Goal: Task Accomplishment & Management: Manage account settings

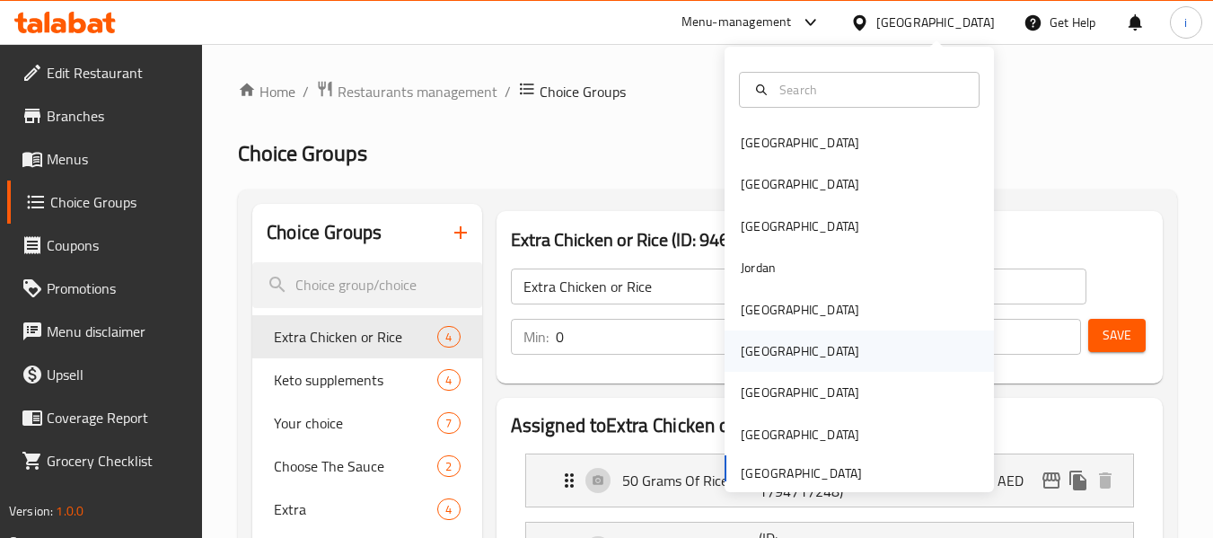
click at [750, 345] on div "[GEOGRAPHIC_DATA]" at bounding box center [800, 351] width 119 height 20
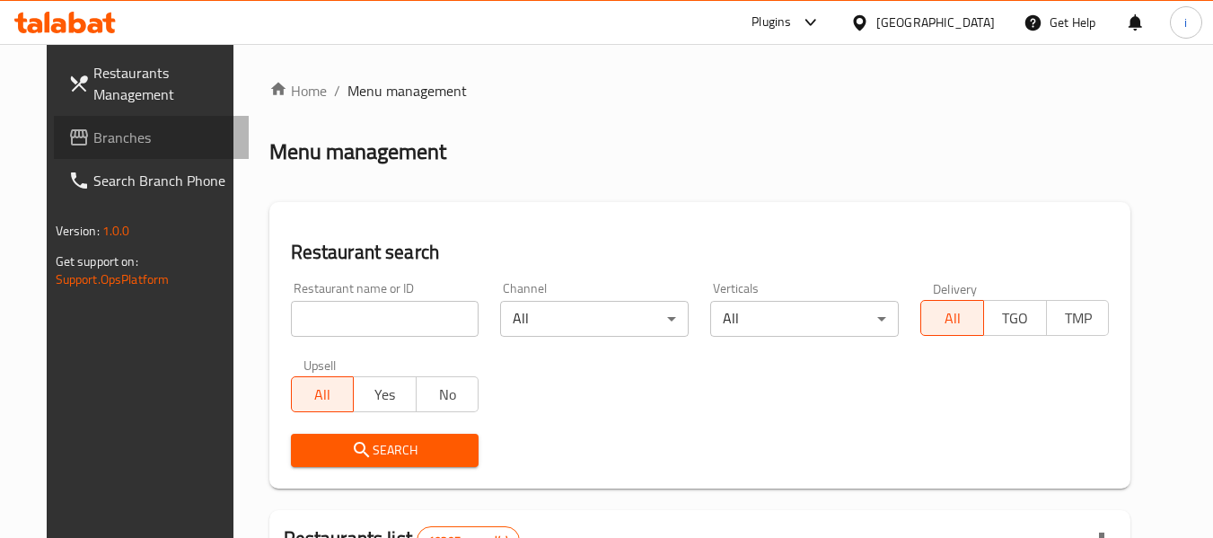
click at [93, 136] on span "Branches" at bounding box center [164, 138] width 142 height 22
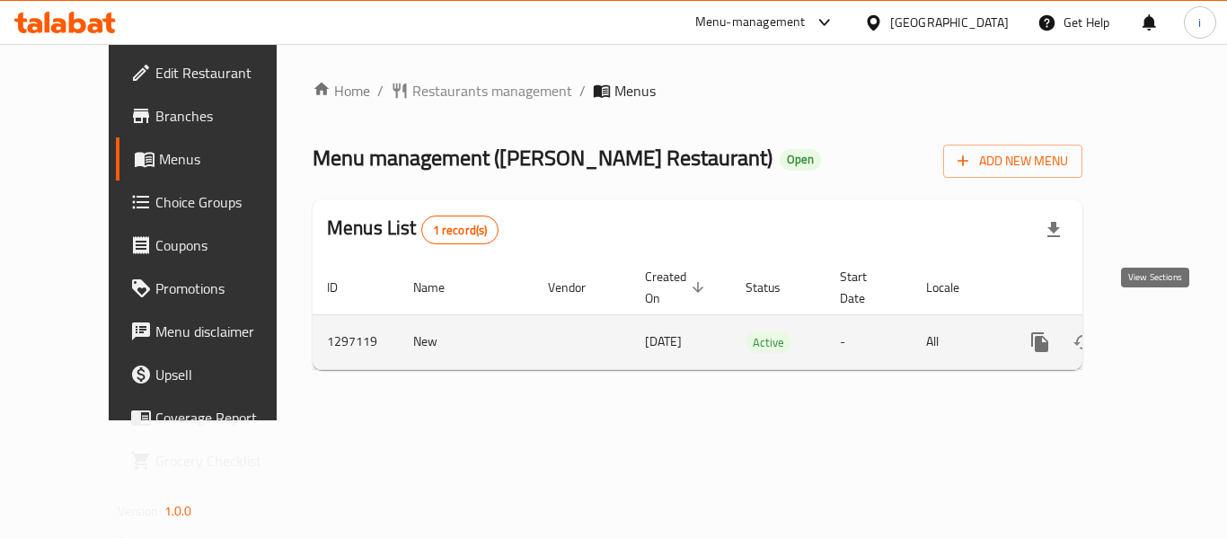
click at [1161, 334] on icon "enhanced table" at bounding box center [1169, 342] width 16 height 16
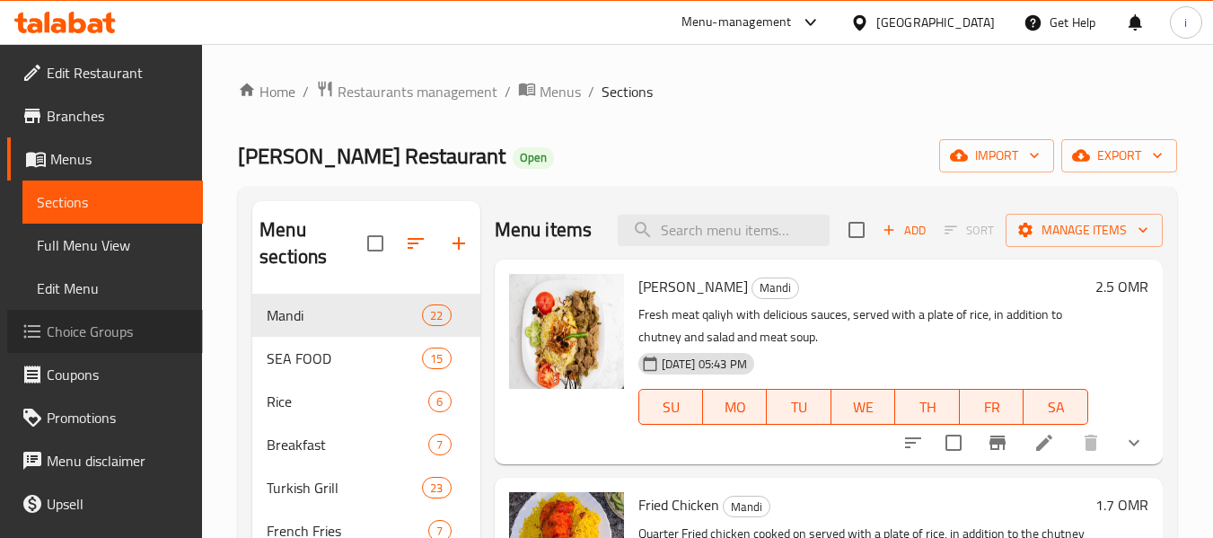
click at [107, 332] on span "Choice Groups" at bounding box center [118, 332] width 142 height 22
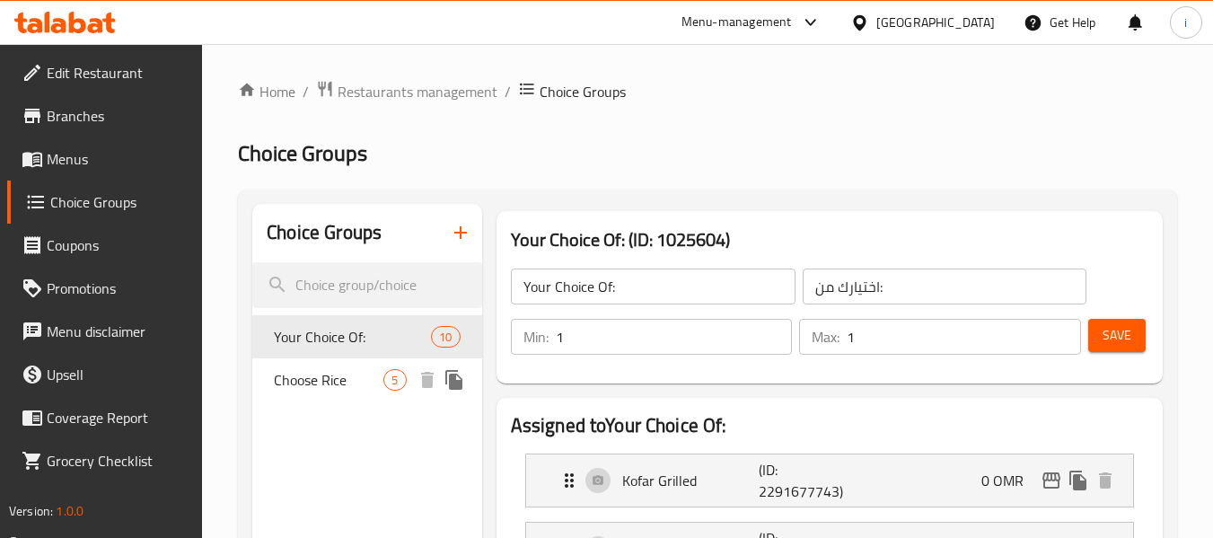
click at [329, 381] on span "Choose Rice" at bounding box center [329, 380] width 110 height 22
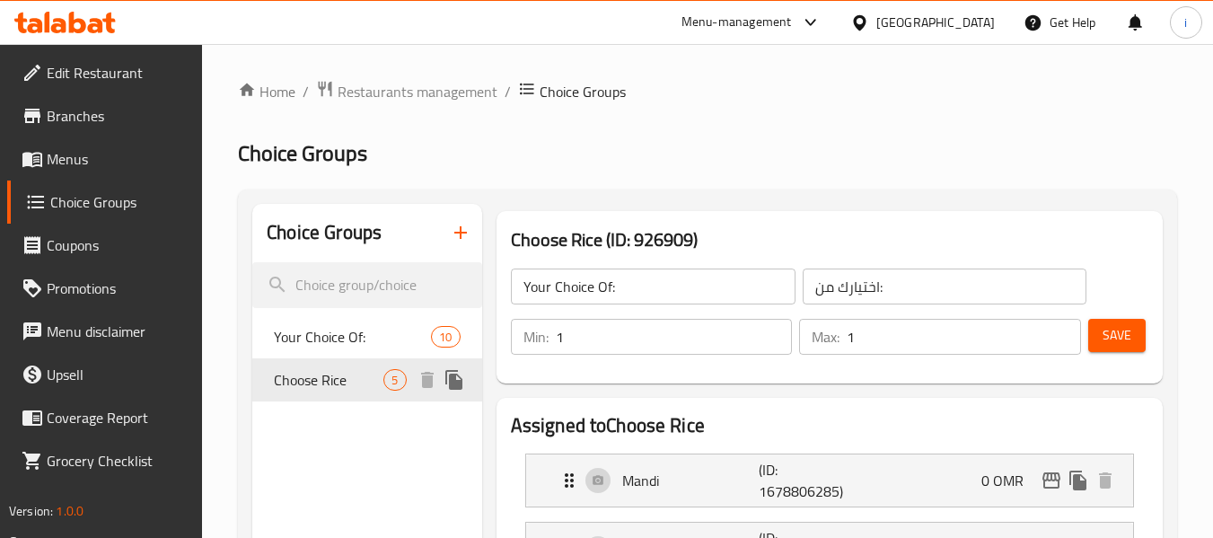
type input "Choose Rice"
type input "اختر الأرز"
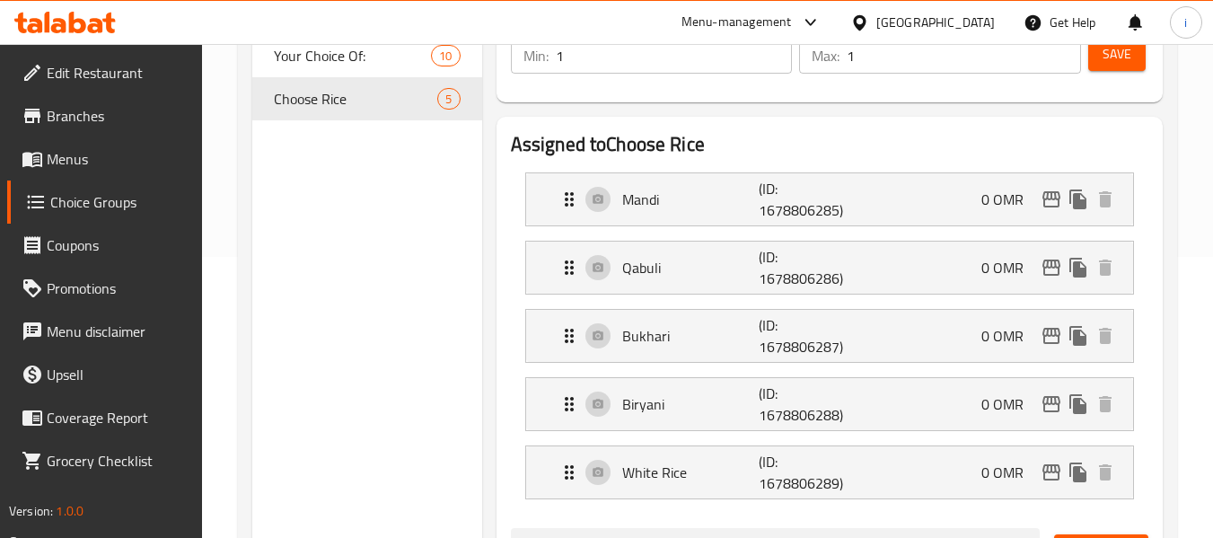
scroll to position [269, 0]
